Goal: Transaction & Acquisition: Purchase product/service

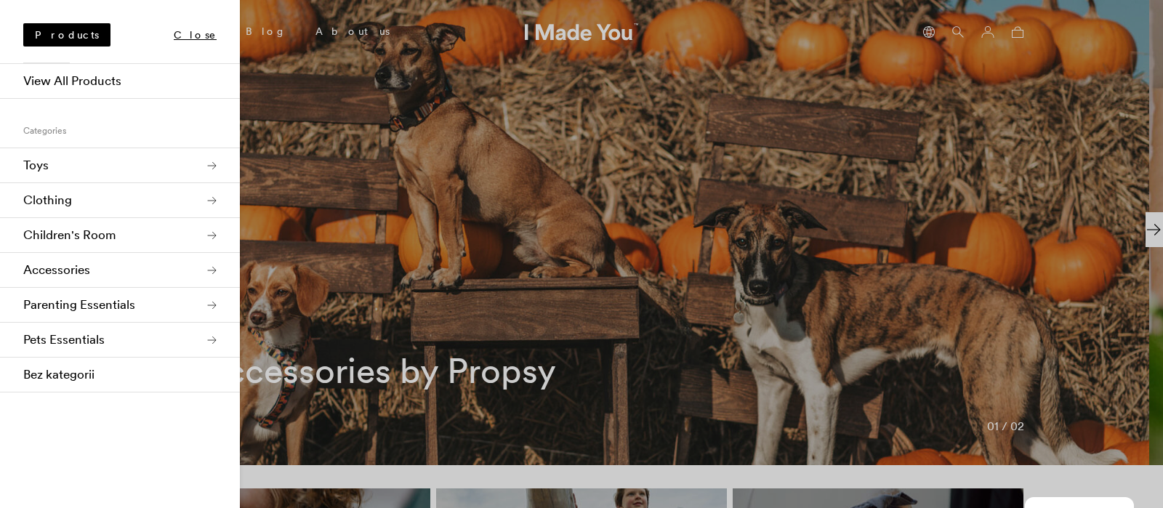
scroll to position [0, 890]
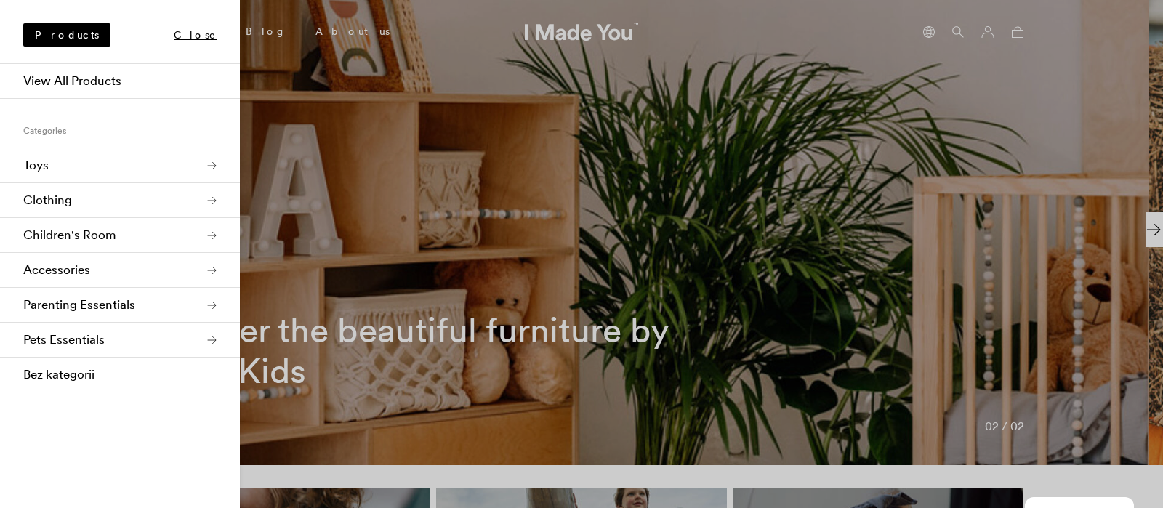
click at [360, 50] on div at bounding box center [581, 254] width 1163 height 508
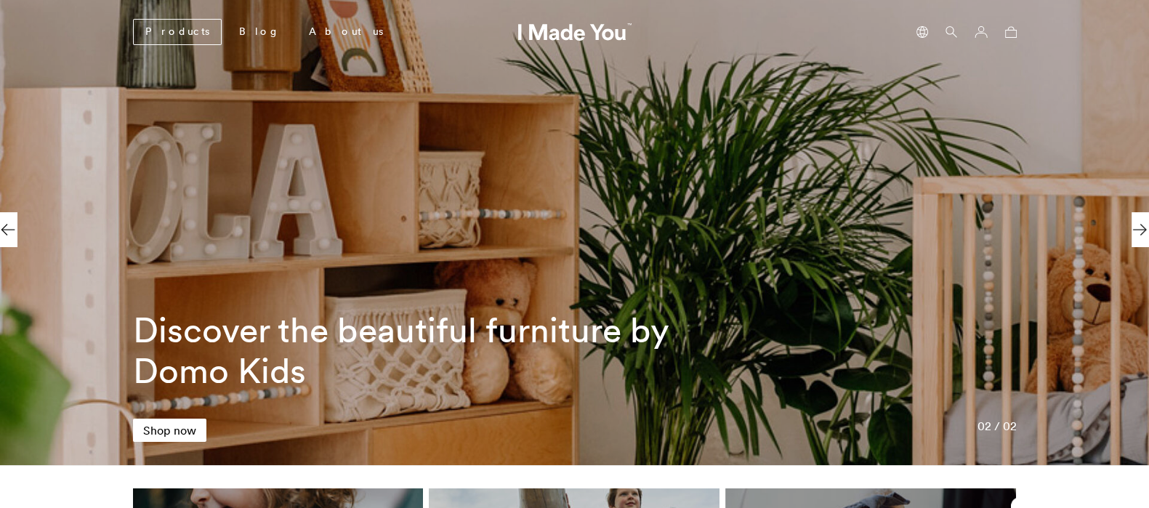
click at [953, 33] on icon at bounding box center [951, 32] width 12 height 12
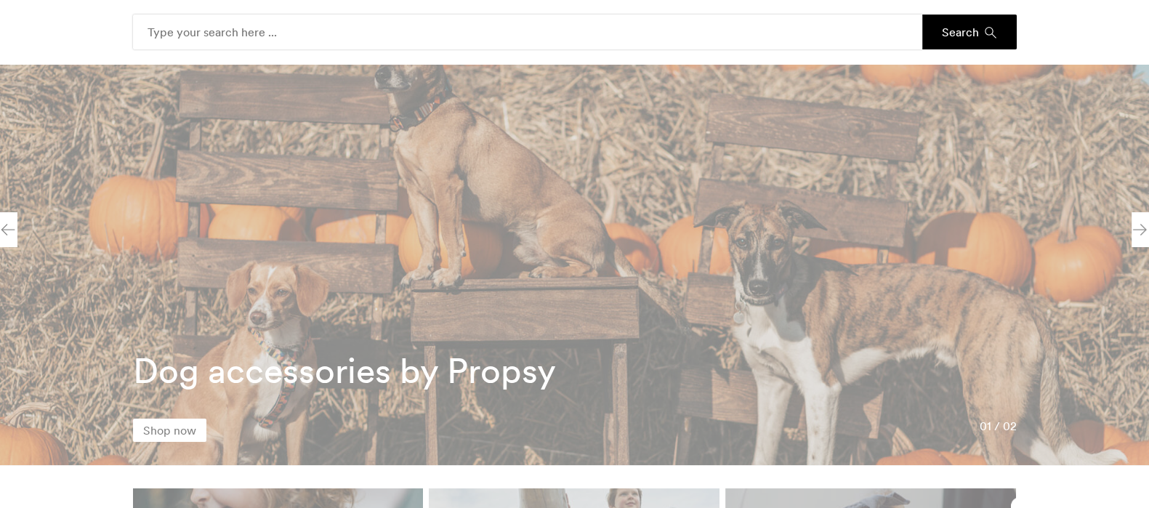
click at [485, 33] on input "Search" at bounding box center [527, 32] width 789 height 35
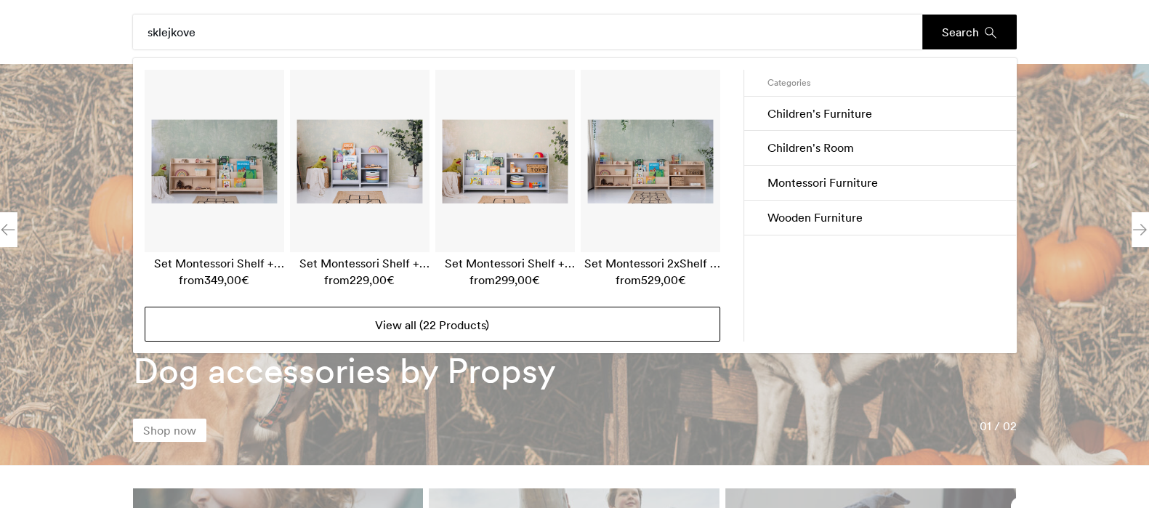
type input "sklejkove"
click at [425, 315] on link "View all (22 Products)" at bounding box center [433, 324] width 576 height 35
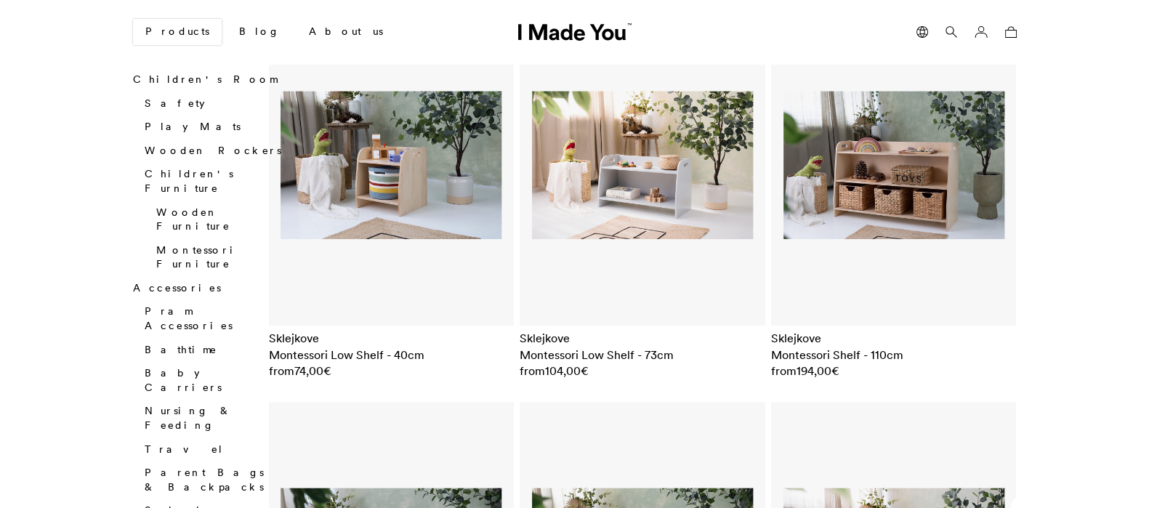
scroll to position [1868, 0]
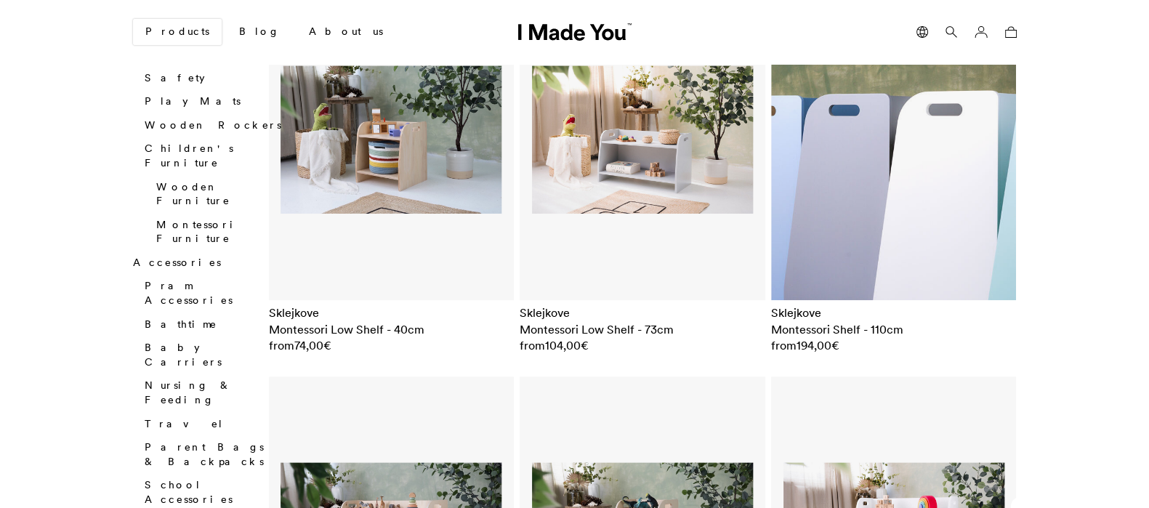
click at [882, 137] on img at bounding box center [894, 139] width 246 height 321
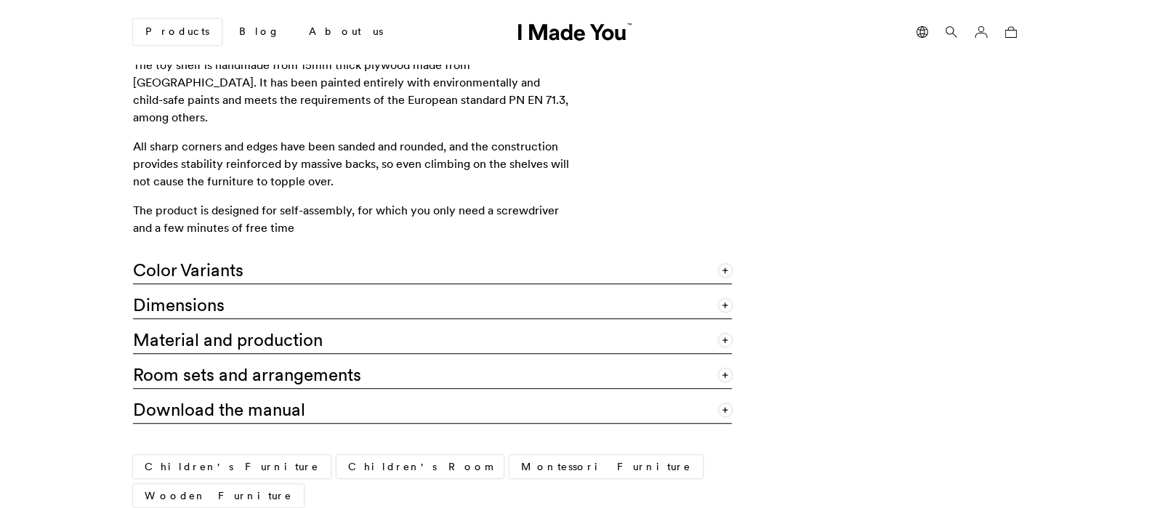
scroll to position [1137, 0]
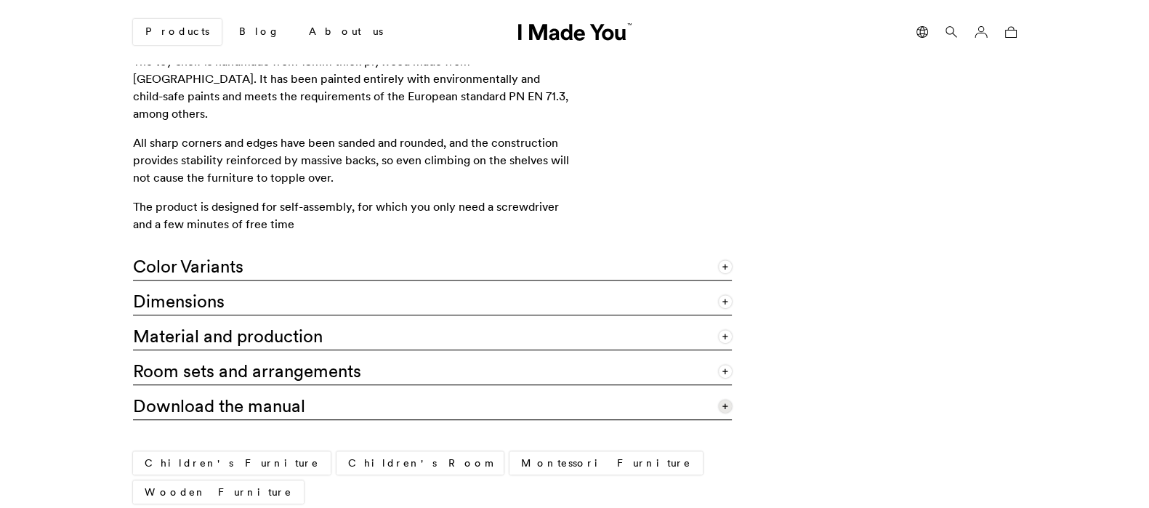
click at [727, 400] on span at bounding box center [725, 406] width 13 height 13
